Goal: Navigation & Orientation: Find specific page/section

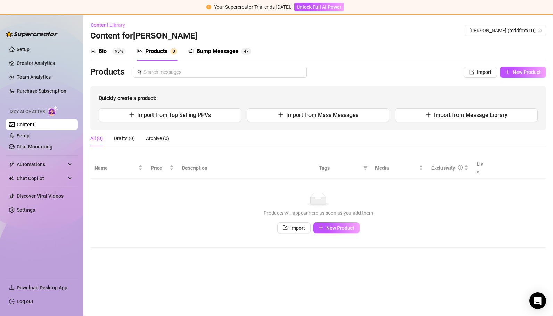
click at [223, 51] on div "Bump Messages" at bounding box center [218, 51] width 42 height 8
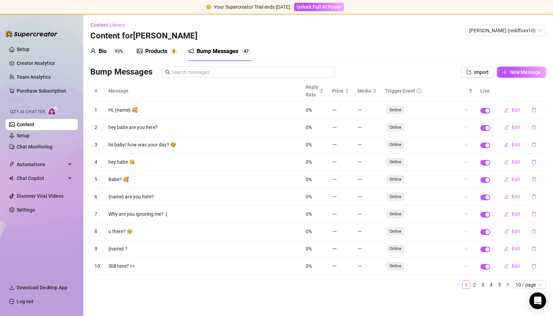
click at [22, 47] on link "Setup" at bounding box center [23, 50] width 13 height 6
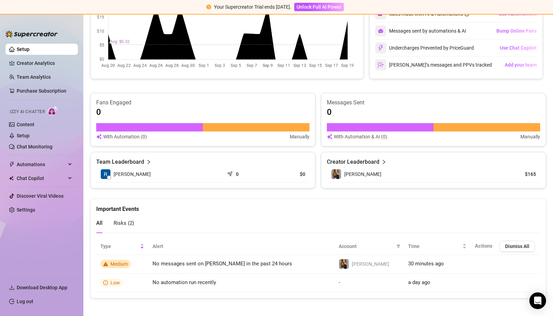
scroll to position [325, 0]
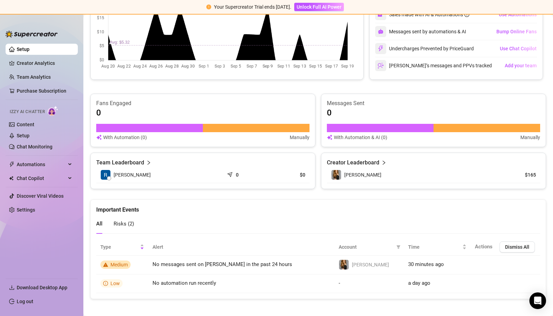
click at [117, 221] on span "Risks ( 2 )" at bounding box center [124, 224] width 20 height 6
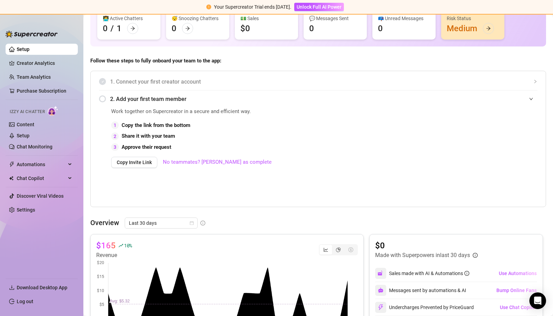
scroll to position [0, 0]
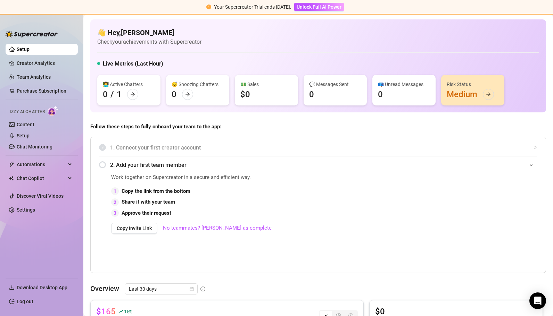
click at [26, 178] on span "Chat Copilot" at bounding box center [41, 178] width 49 height 11
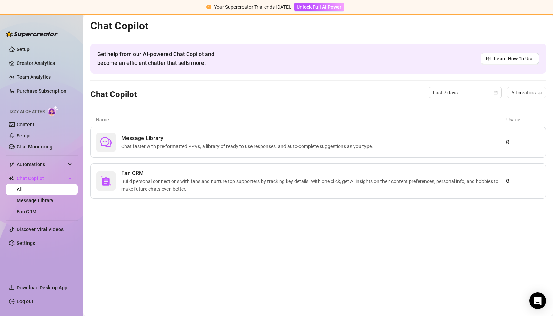
click at [149, 181] on span "Build personal connections with fans and nurture top supporters by tracking key…" at bounding box center [313, 185] width 385 height 15
